Goal: Complete application form

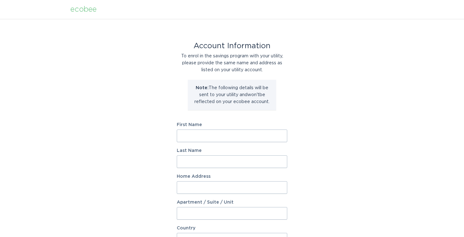
click at [227, 144] on form "First Name Last Name Home Address Apartment / Suite / Unit Country Select a cou…" at bounding box center [232, 233] width 110 height 220
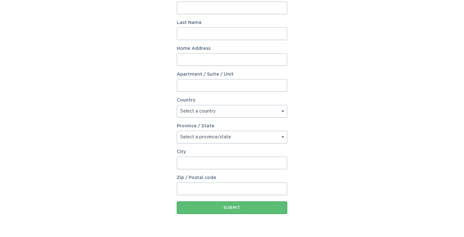
scroll to position [61, 0]
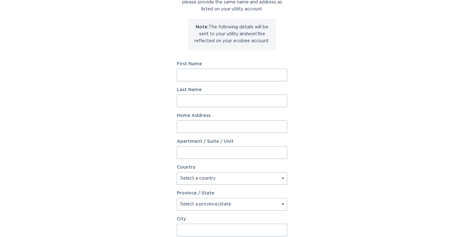
click at [218, 67] on div "First Name" at bounding box center [232, 72] width 110 height 20
click at [275, 74] on input "First Name" at bounding box center [232, 75] width 110 height 13
click at [278, 74] on input "First Name" at bounding box center [232, 75] width 110 height 13
type input "Masood"
type input "Suliman"
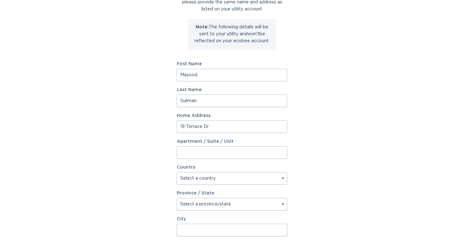
type input "[STREET_ADDRESS]"
select select "CA"
type input "[STREET_ADDRESS]"
type input "Nepean"
type input "K2H9N3"
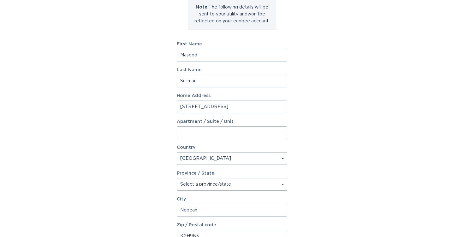
scroll to position [81, 0]
click at [232, 105] on input "[STREET_ADDRESS]" at bounding box center [232, 106] width 110 height 13
type input "[STREET_ADDRESS]"
select select "ON"
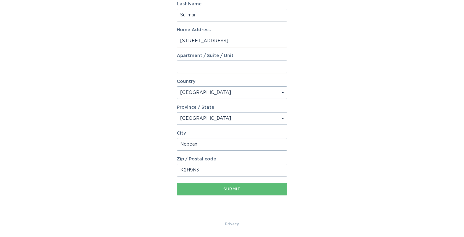
scroll to position [147, 0]
click at [218, 141] on input "Nepean" at bounding box center [232, 144] width 110 height 13
type input "[GEOGRAPHIC_DATA]"
type input "K2J6R"
